Goal: Navigation & Orientation: Find specific page/section

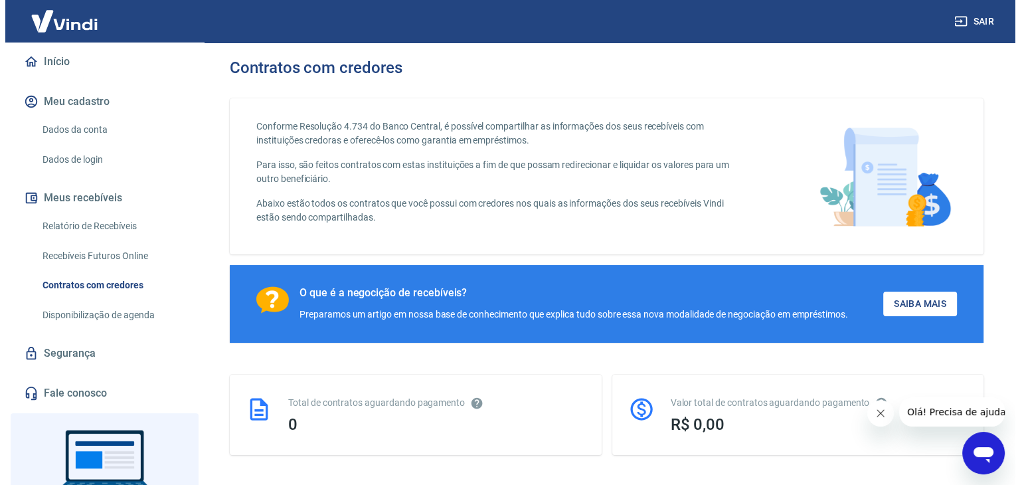
scroll to position [199, 0]
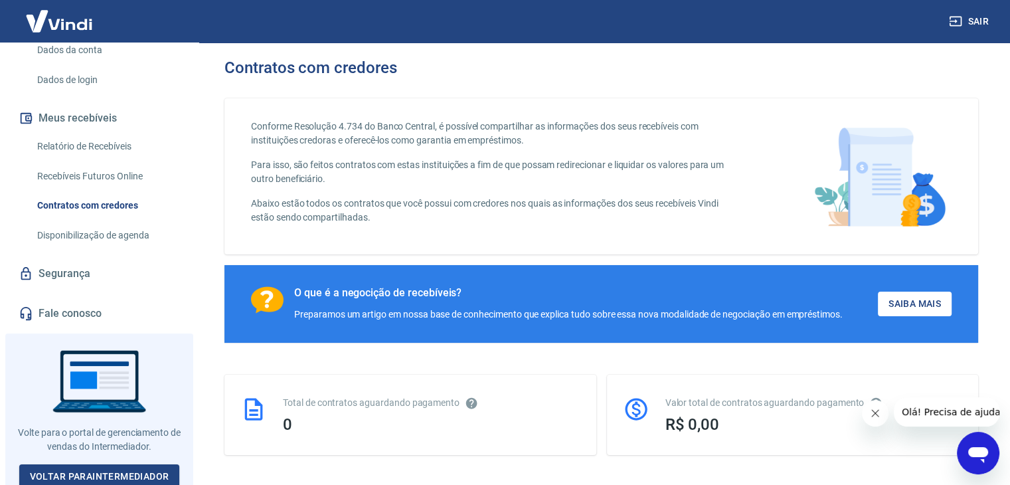
click at [58, 284] on link "Segurança" at bounding box center [99, 273] width 167 height 29
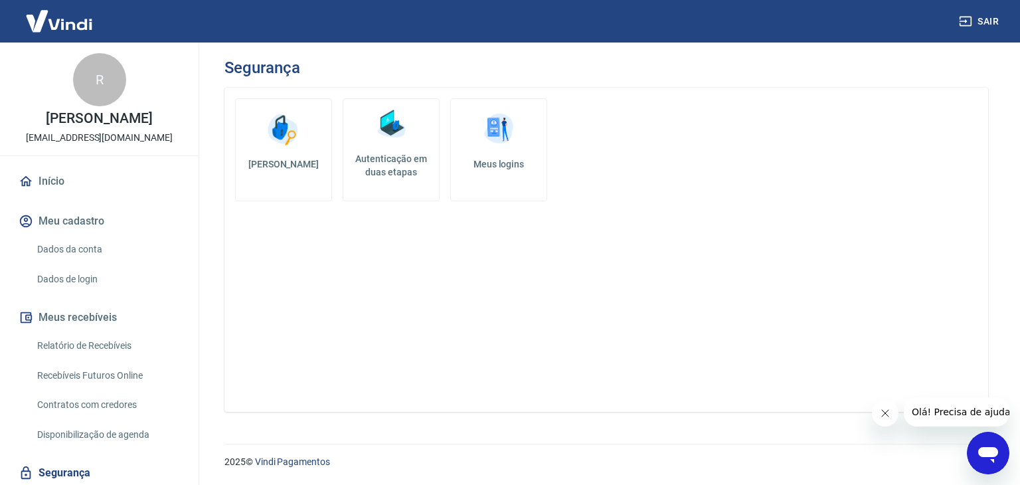
click at [95, 245] on link "Dados da conta" at bounding box center [107, 249] width 151 height 27
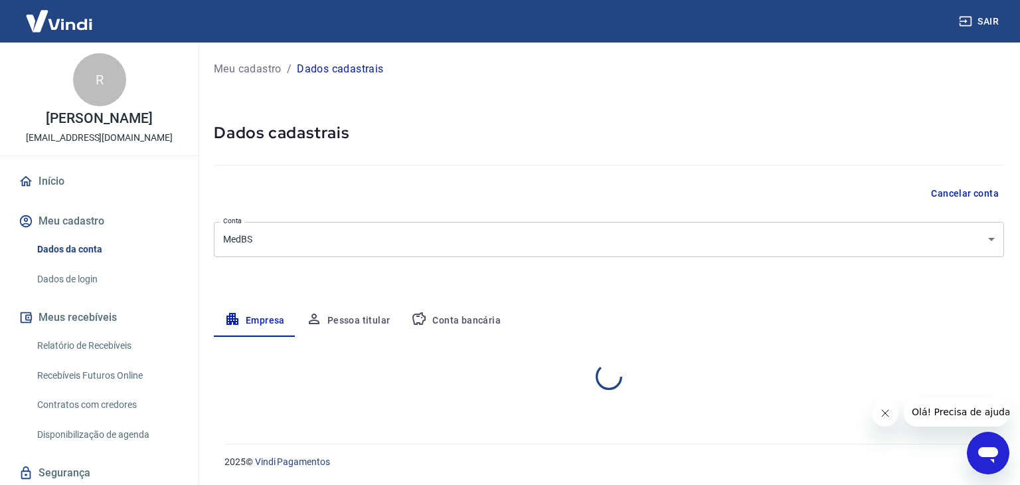
select select "MG"
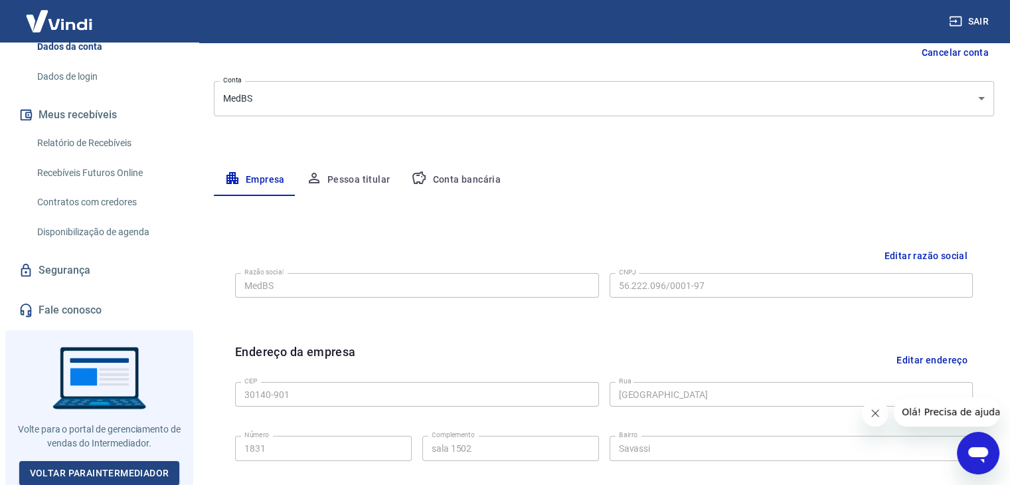
scroll to position [203, 0]
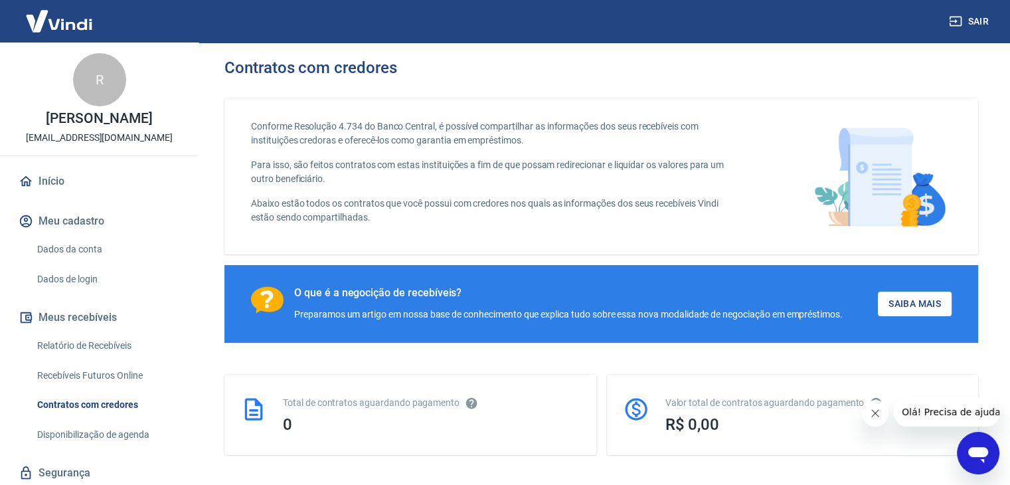
click at [40, 181] on link "Início" at bounding box center [99, 181] width 167 height 29
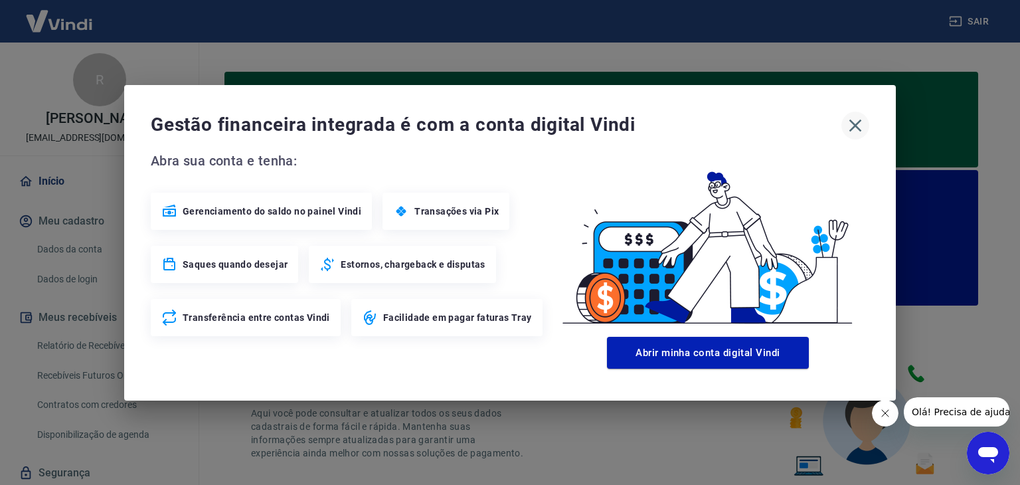
click at [858, 118] on icon "button" at bounding box center [855, 125] width 21 height 21
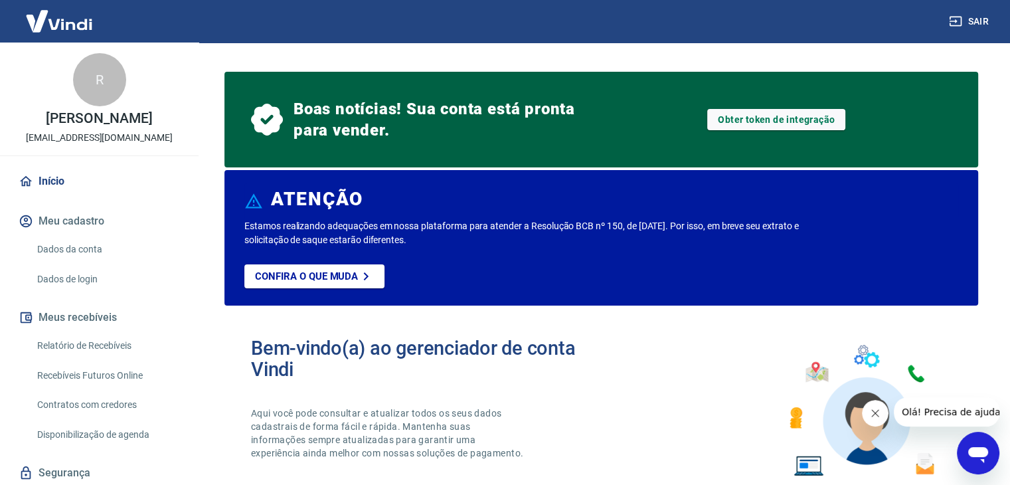
click at [88, 20] on img at bounding box center [59, 21] width 86 height 41
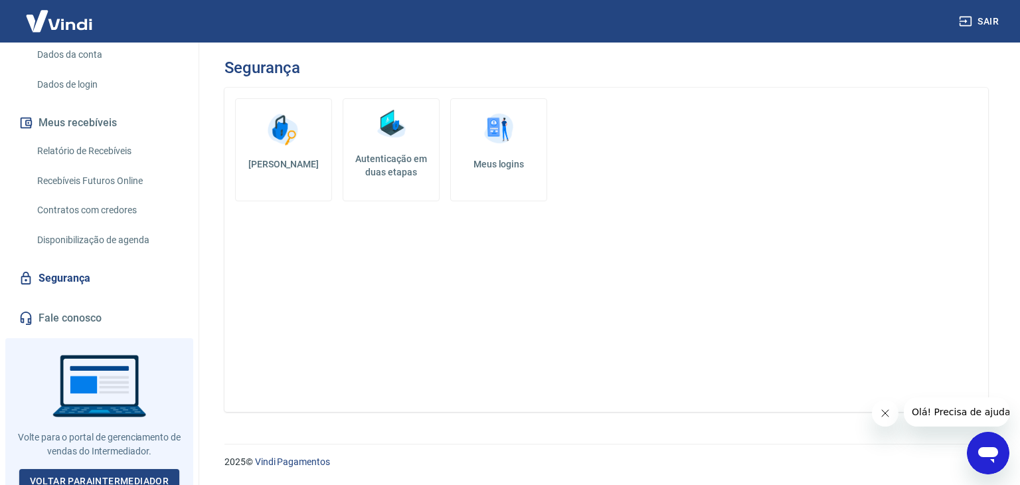
scroll to position [203, 0]
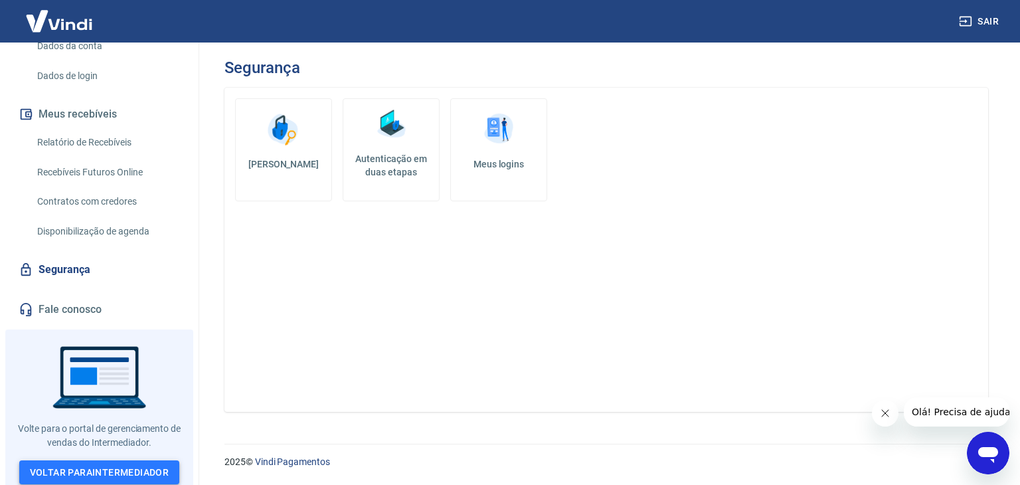
click at [92, 474] on link "Voltar para Intermediador" at bounding box center [99, 472] width 161 height 25
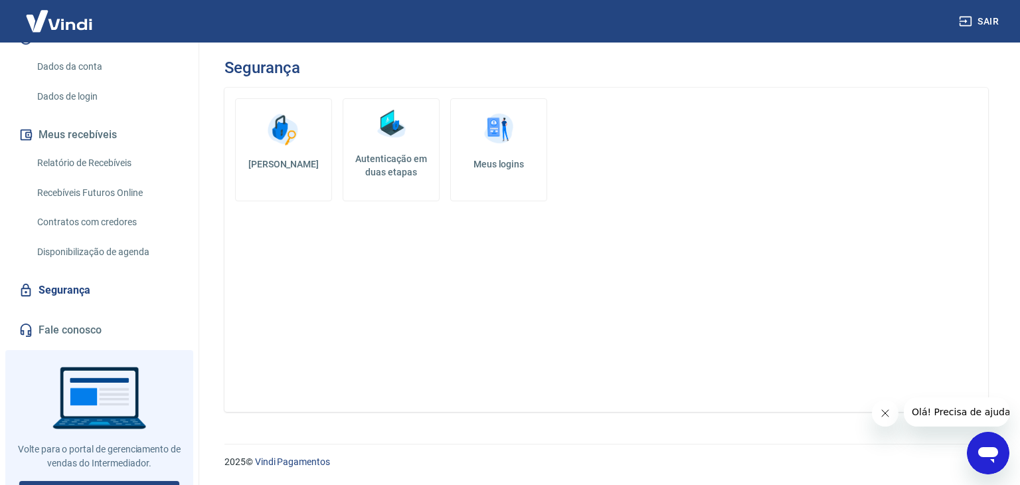
scroll to position [203, 0]
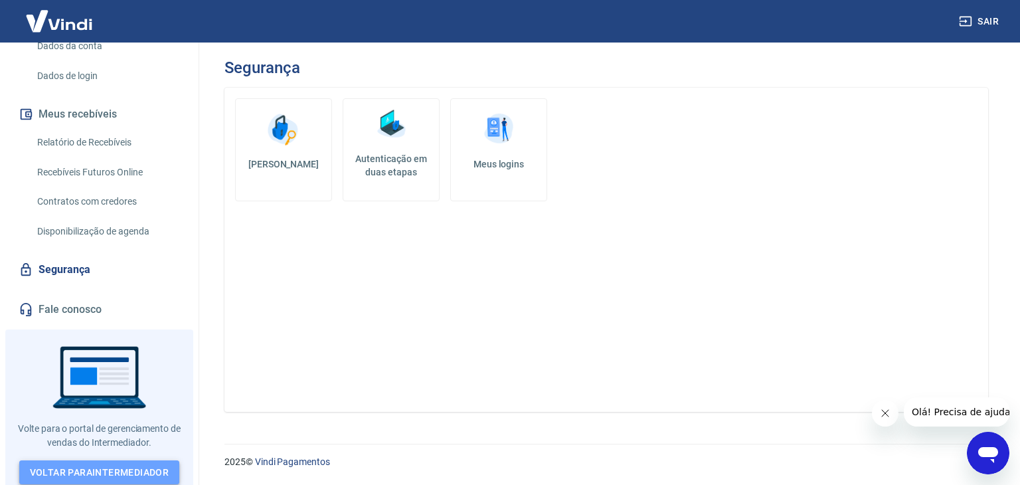
click at [129, 462] on link "Voltar para Intermediador" at bounding box center [99, 472] width 161 height 25
